Goal: Check status

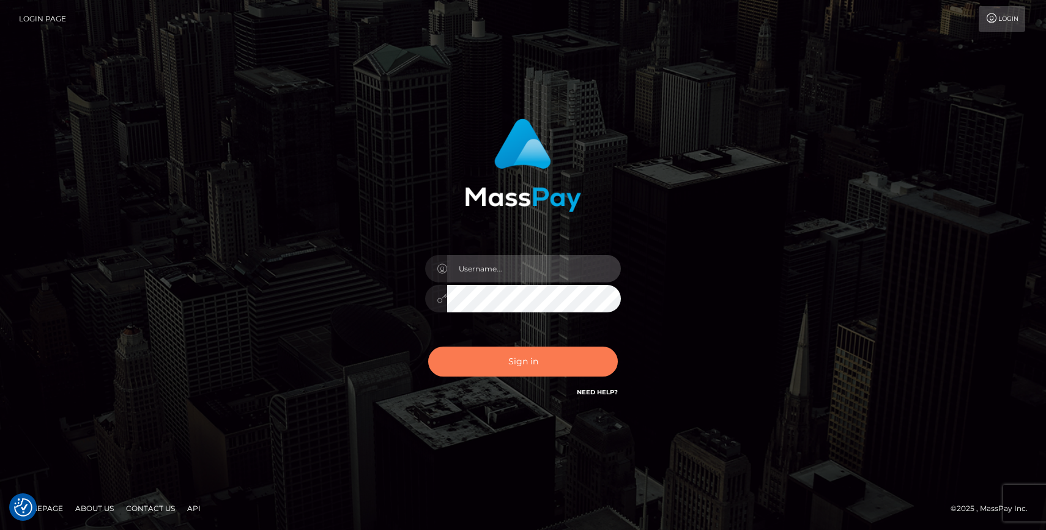
type input "grace.rush"
click at [507, 354] on button "Sign in" at bounding box center [523, 362] width 190 height 30
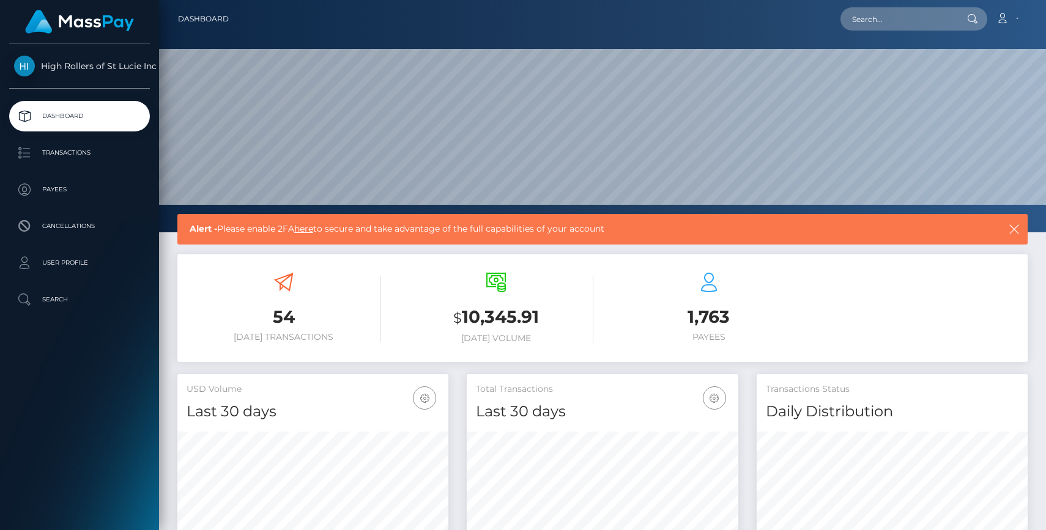
scroll to position [217, 271]
click at [93, 149] on p "Transactions" at bounding box center [79, 153] width 131 height 18
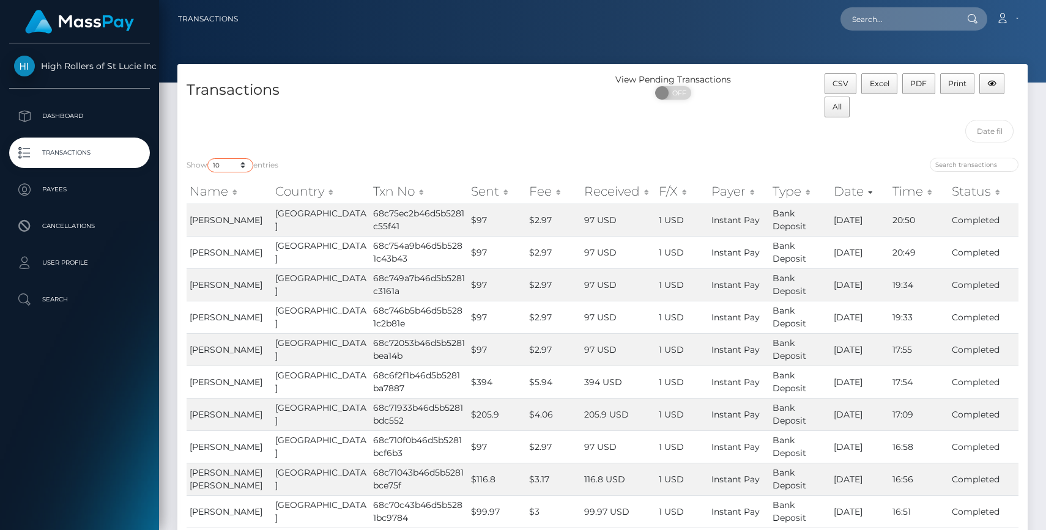
click at [226, 160] on select "10 25 50 100 250 500 1,000 3,500" at bounding box center [230, 165] width 46 height 14
click at [225, 168] on select "10 25 50 100 250 500 1,000 3,500" at bounding box center [230, 165] width 46 height 14
click at [234, 431] on td "[PERSON_NAME]" at bounding box center [230, 414] width 86 height 32
click at [234, 414] on td "Michael Booth" at bounding box center [230, 414] width 86 height 32
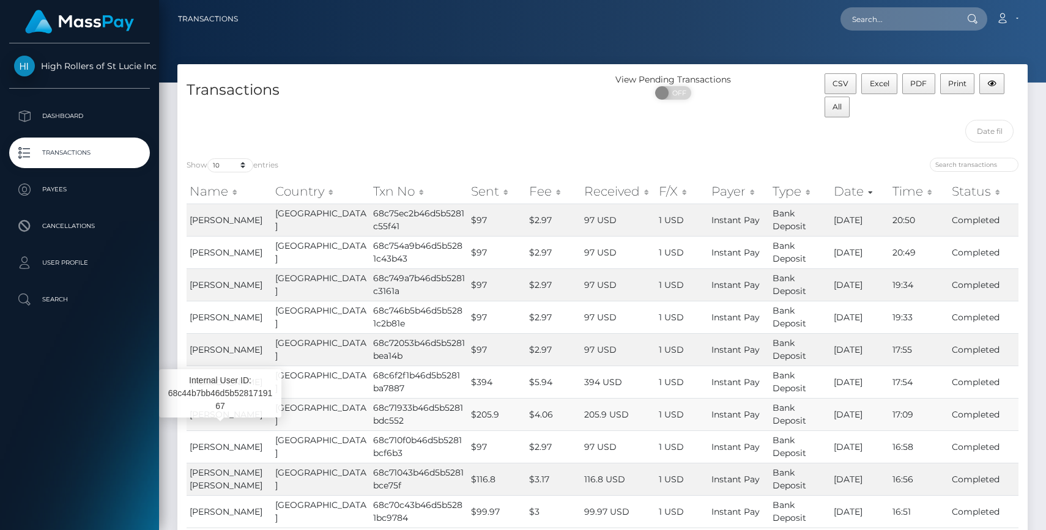
click at [234, 420] on span "Michael Booth" at bounding box center [226, 414] width 73 height 11
